Goal: Download file/media

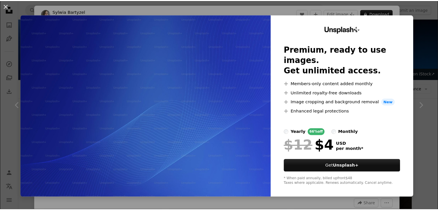
scroll to position [518, 0]
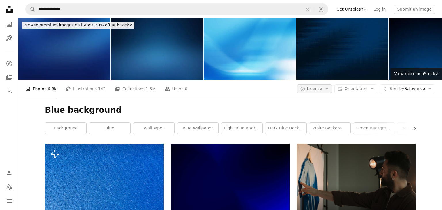
click at [329, 86] on icon "Arrow down" at bounding box center [327, 88] width 5 height 5
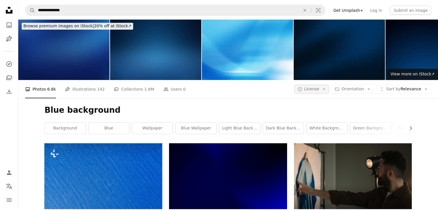
scroll to position [518, 0]
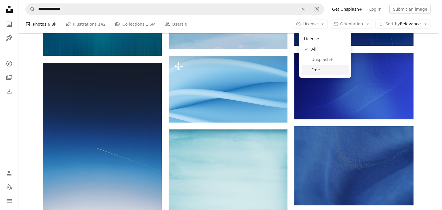
click at [324, 70] on span "Free" at bounding box center [329, 70] width 35 height 6
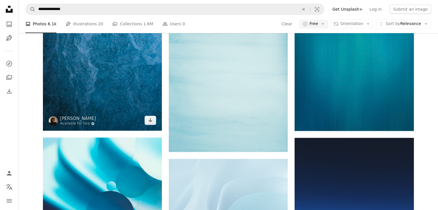
scroll to position [430, 0]
